Goal: Task Accomplishment & Management: Manage account settings

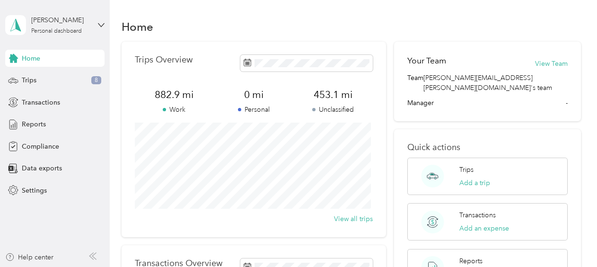
click at [330, 105] on p "Unclassified" at bounding box center [334, 110] width 80 height 10
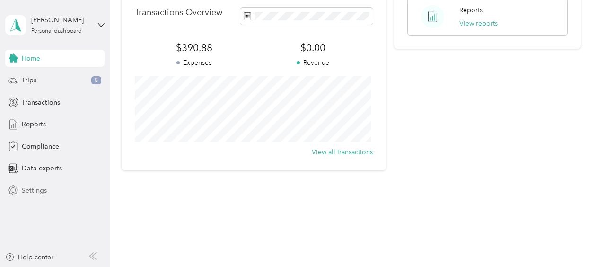
scroll to position [252, 0]
click at [40, 85] on div "Trips 8" at bounding box center [54, 80] width 99 height 17
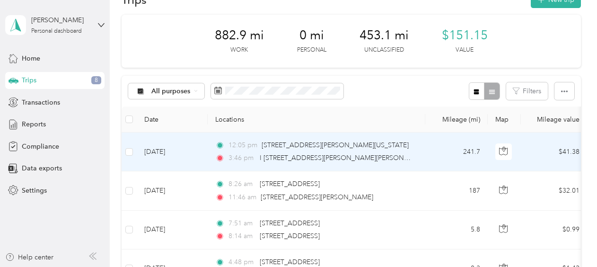
scroll to position [47, 0]
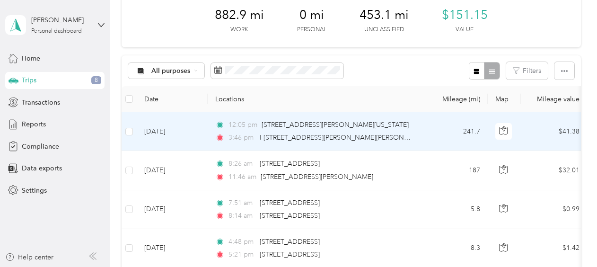
click at [546, 126] on td "$41.38" at bounding box center [554, 131] width 66 height 39
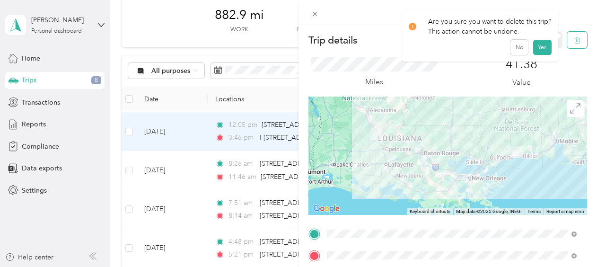
click at [574, 40] on icon "button" at bounding box center [577, 40] width 7 height 7
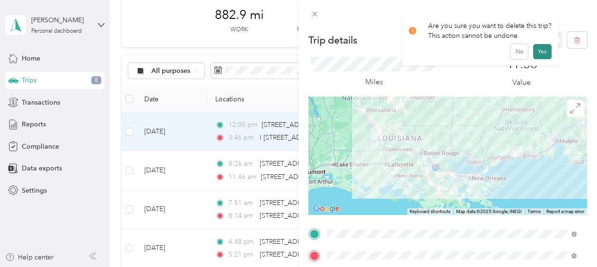
click at [542, 49] on button "Yes" at bounding box center [543, 51] width 18 height 15
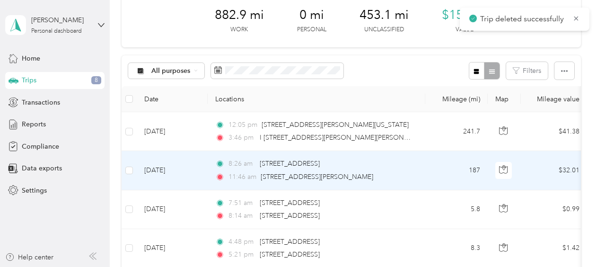
click at [535, 177] on td "$32.01" at bounding box center [554, 170] width 66 height 39
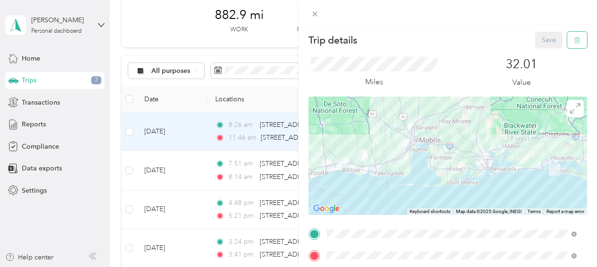
click at [574, 43] on icon "button" at bounding box center [577, 40] width 7 height 7
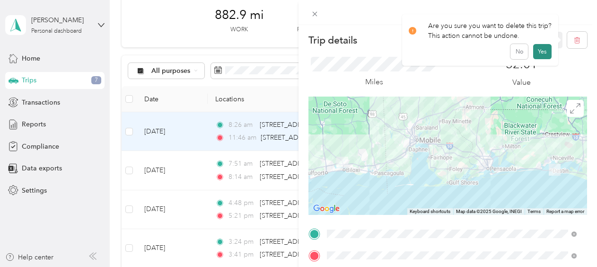
click at [534, 52] on button "Yes" at bounding box center [543, 51] width 18 height 15
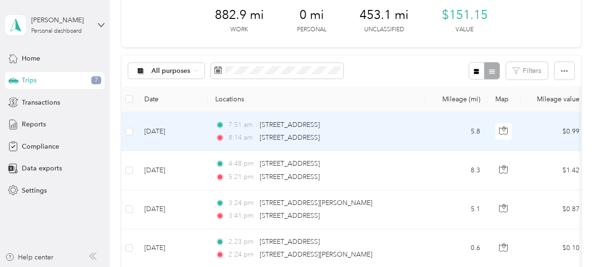
click at [418, 125] on td "7:51 am [STREET_ADDRESS] 8:14 am [STREET_ADDRESS]" at bounding box center [317, 131] width 218 height 39
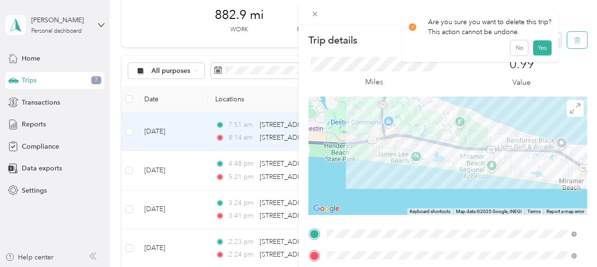
click at [574, 39] on icon "button" at bounding box center [577, 40] width 7 height 7
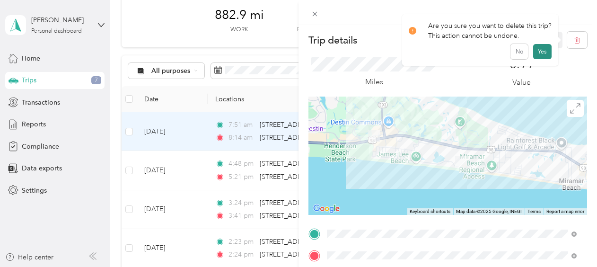
click at [536, 49] on button "Yes" at bounding box center [543, 51] width 18 height 15
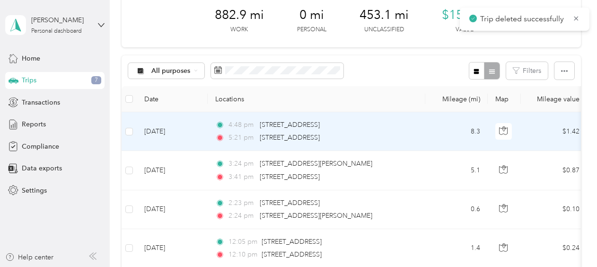
click at [521, 131] on td "$1.42" at bounding box center [554, 131] width 66 height 39
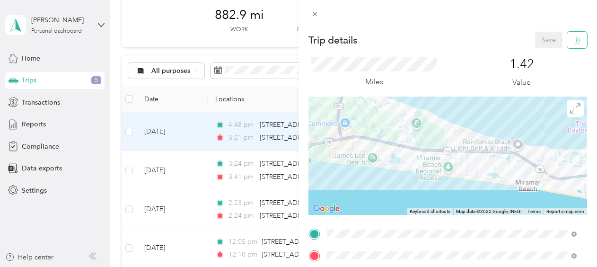
click at [574, 41] on icon "button" at bounding box center [577, 40] width 7 height 7
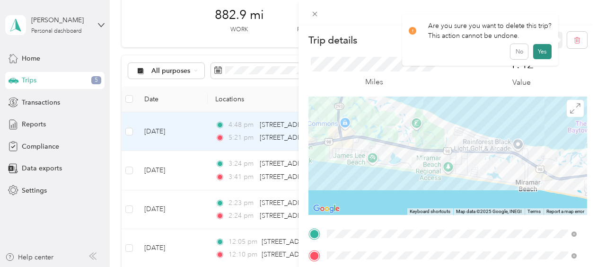
click at [538, 53] on button "Yes" at bounding box center [543, 51] width 18 height 15
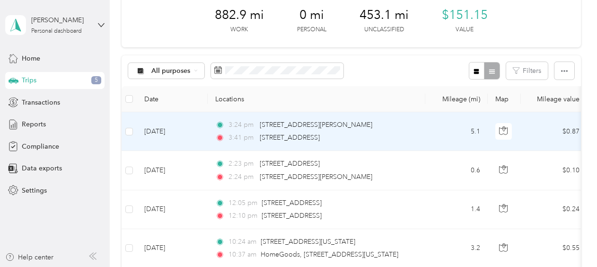
click at [432, 125] on td "5.1" at bounding box center [457, 131] width 62 height 39
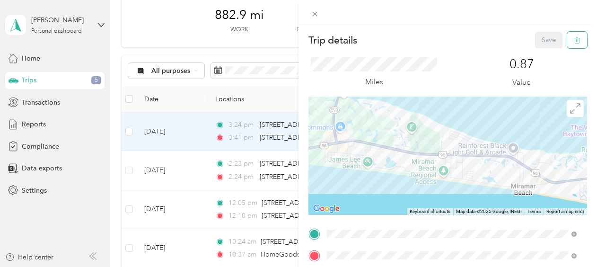
click at [574, 39] on icon "button" at bounding box center [577, 40] width 7 height 7
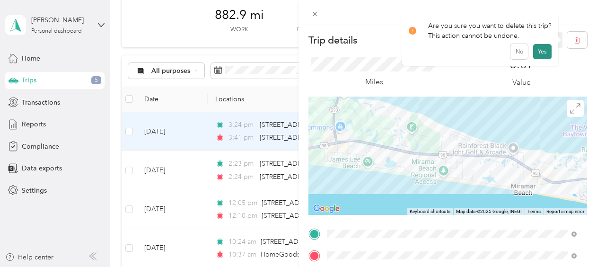
click at [545, 48] on button "Yes" at bounding box center [543, 51] width 18 height 15
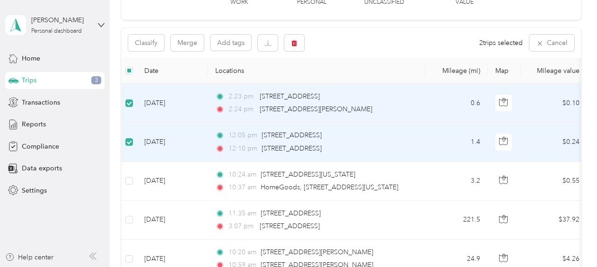
scroll to position [95, 0]
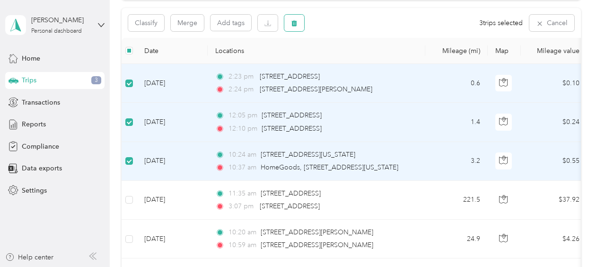
click at [299, 25] on button "button" at bounding box center [295, 23] width 20 height 17
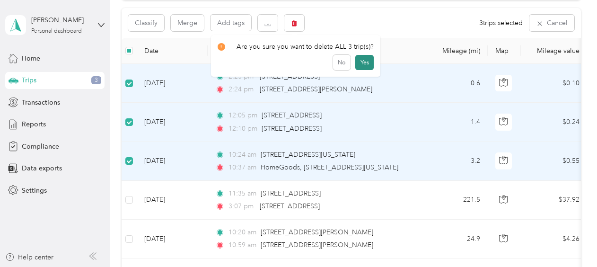
click at [362, 62] on button "Yes" at bounding box center [365, 62] width 18 height 15
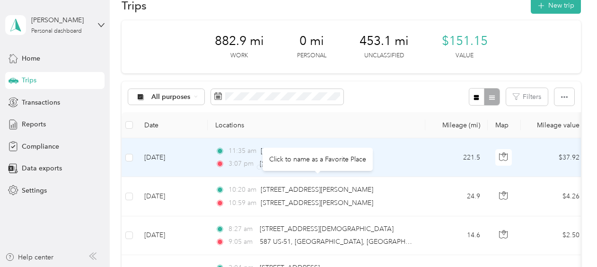
scroll to position [0, 0]
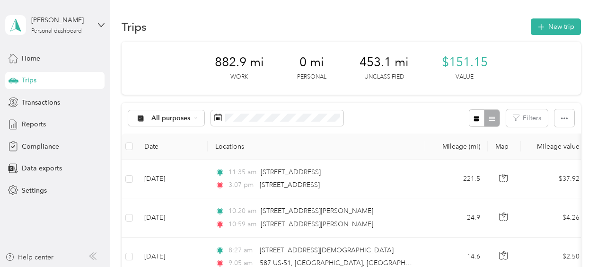
click at [237, 65] on span "882.9 mi" at bounding box center [239, 62] width 49 height 15
click at [35, 62] on span "Home" at bounding box center [31, 58] width 18 height 10
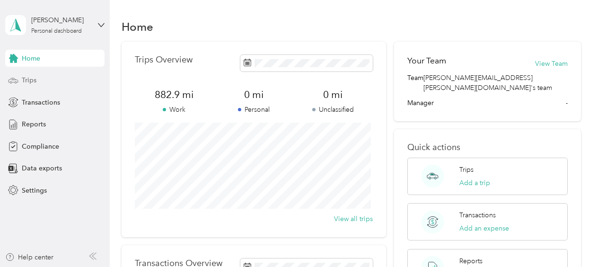
click at [42, 85] on div "Trips" at bounding box center [54, 80] width 99 height 17
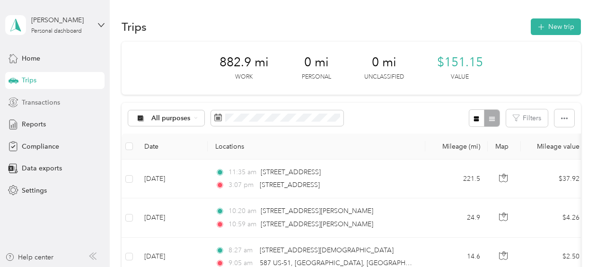
click at [53, 106] on span "Transactions" at bounding box center [41, 103] width 38 height 10
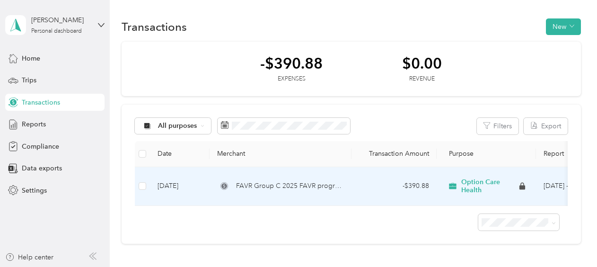
click at [423, 188] on div "- $390.88" at bounding box center [394, 186] width 70 height 10
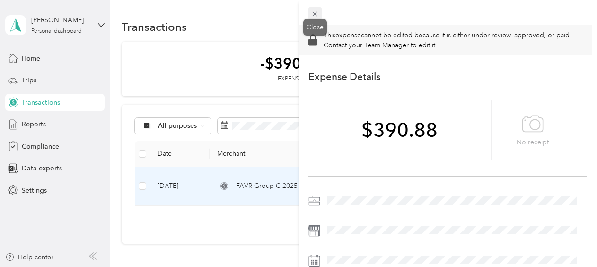
click at [313, 10] on icon at bounding box center [315, 14] width 8 height 8
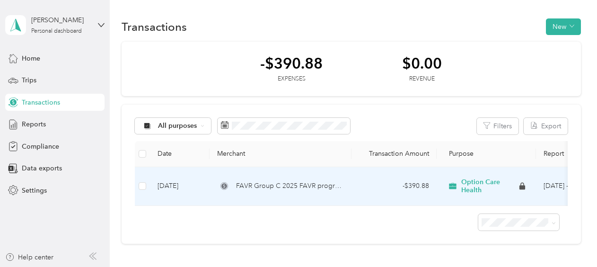
click at [273, 191] on span "FAVR Group C 2025 FAVR program" at bounding box center [290, 186] width 108 height 10
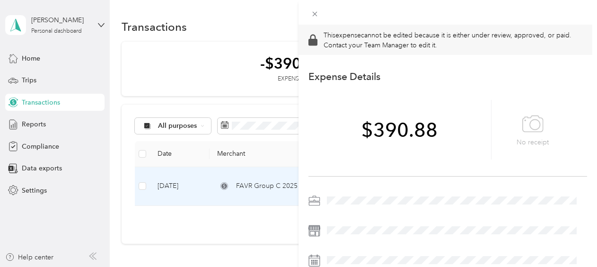
click at [313, 230] on icon at bounding box center [315, 230] width 12 height 11
click at [205, 57] on div "This expense cannot be edited because it is either under review, approved, or p…" at bounding box center [298, 133] width 597 height 267
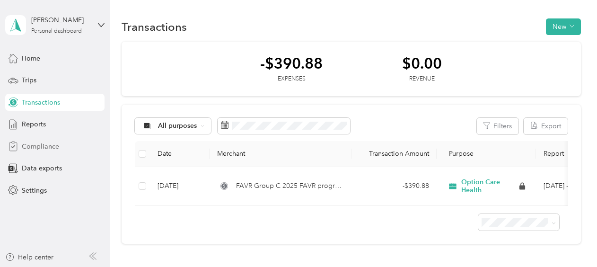
click at [39, 148] on span "Compliance" at bounding box center [40, 147] width 37 height 10
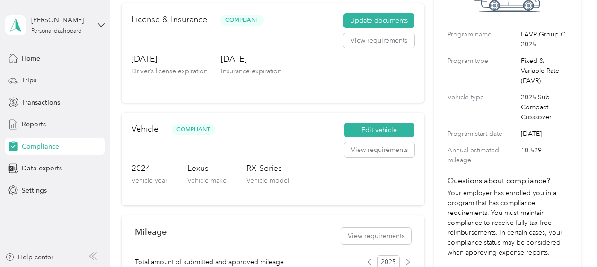
scroll to position [142, 0]
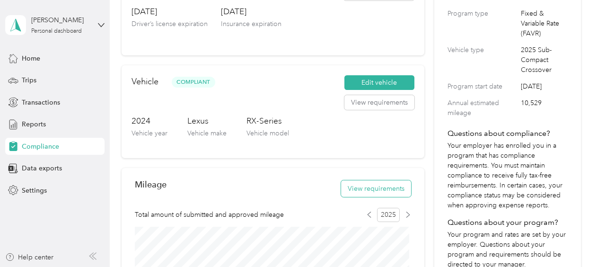
click at [366, 191] on button "View requirements" at bounding box center [376, 188] width 70 height 17
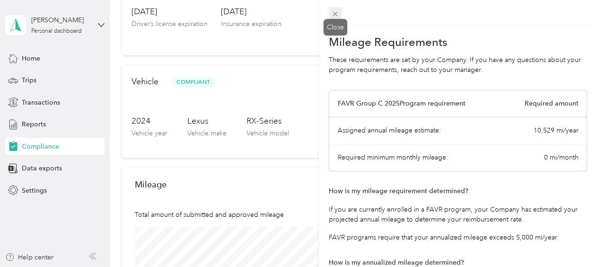
click at [335, 12] on icon at bounding box center [335, 14] width 8 height 8
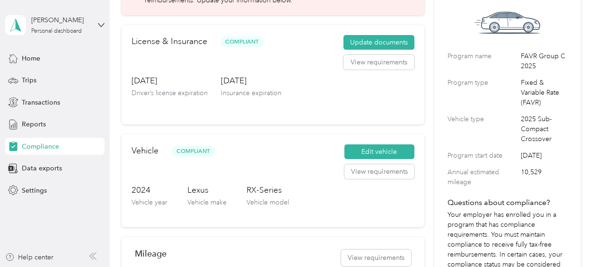
scroll to position [0, 0]
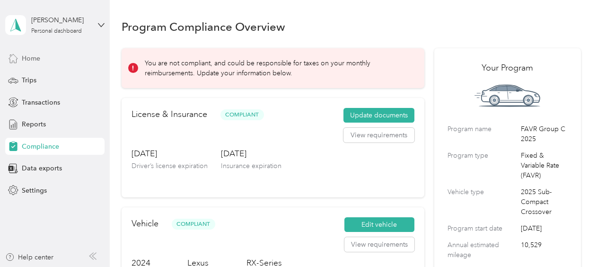
click at [35, 59] on span "Home" at bounding box center [31, 58] width 18 height 10
